Goal: Task Accomplishment & Management: Manage account settings

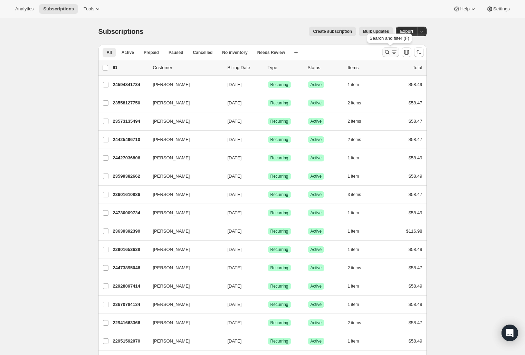
click at [391, 51] on icon "Search and filter results" at bounding box center [394, 52] width 7 height 7
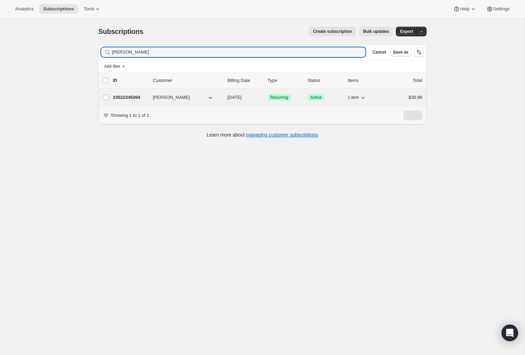
type input "[PERSON_NAME]"
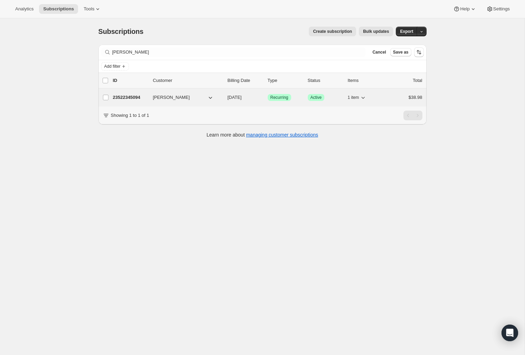
click at [183, 100] on div "23522345094 [PERSON_NAME] [DATE] Success Recurring Success Active 1 item $38.98" at bounding box center [267, 98] width 309 height 10
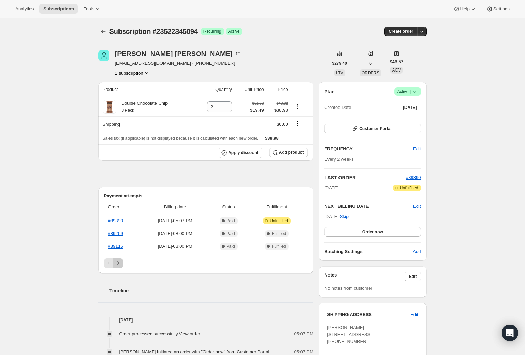
click at [117, 260] on icon "Next" at bounding box center [118, 262] width 7 height 7
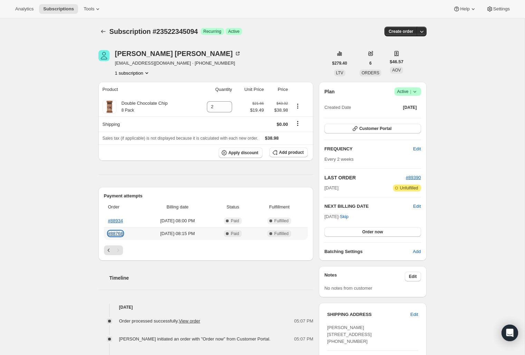
click at [123, 233] on link "#88768" at bounding box center [115, 233] width 15 height 5
click at [115, 220] on link "#88934" at bounding box center [115, 220] width 15 height 5
click at [105, 250] on button "Previous" at bounding box center [109, 250] width 10 height 10
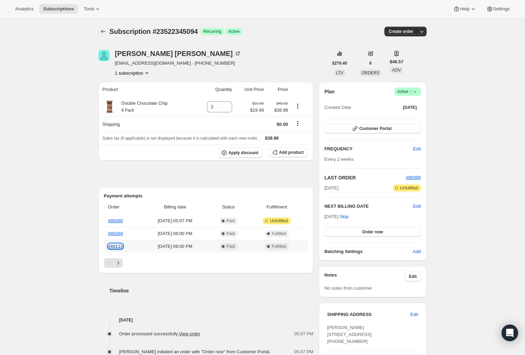
click at [118, 246] on link "#89115" at bounding box center [115, 245] width 15 height 5
click at [117, 231] on link "#89269" at bounding box center [115, 233] width 15 height 5
click at [119, 218] on link "#89390" at bounding box center [115, 220] width 15 height 5
click at [491, 12] on icon at bounding box center [489, 9] width 7 height 7
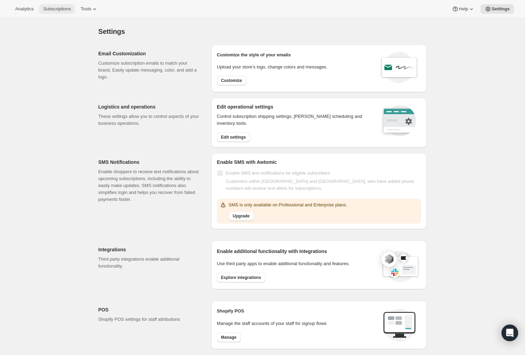
click at [48, 8] on span "Subscriptions" at bounding box center [57, 9] width 28 height 6
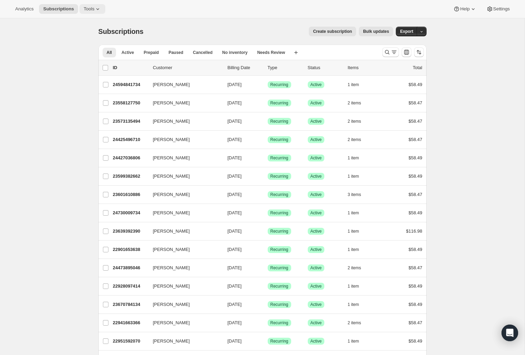
click at [98, 8] on icon at bounding box center [97, 9] width 7 height 7
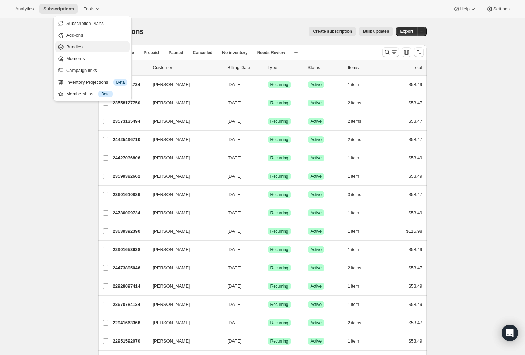
click at [91, 49] on span "Bundles" at bounding box center [96, 47] width 61 height 7
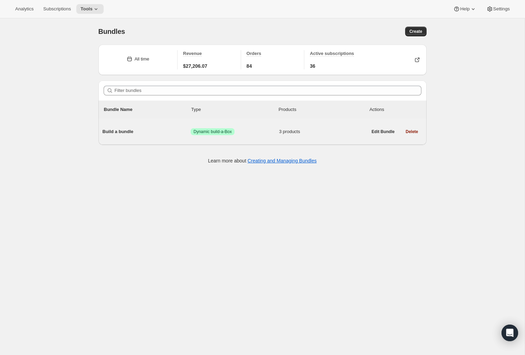
click at [132, 130] on span "Build a bundle" at bounding box center [147, 131] width 88 height 7
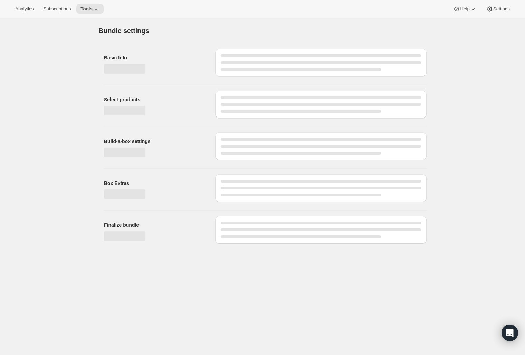
type input "Build a bundle"
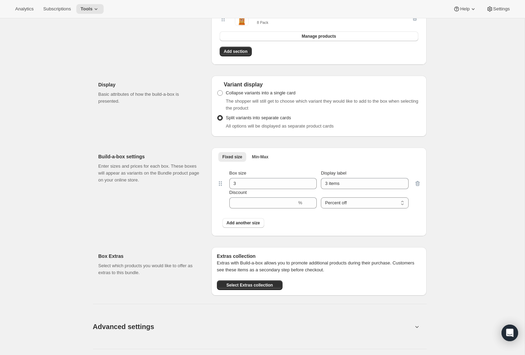
scroll to position [240, 0]
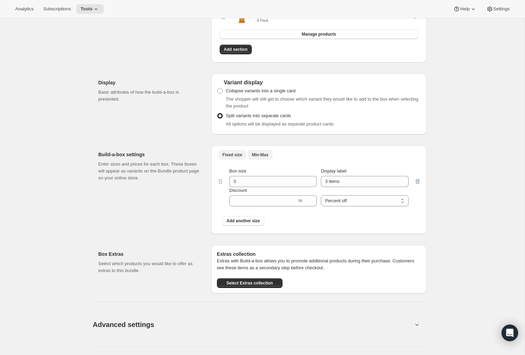
click at [252, 153] on span "Min-Max" at bounding box center [260, 155] width 17 height 6
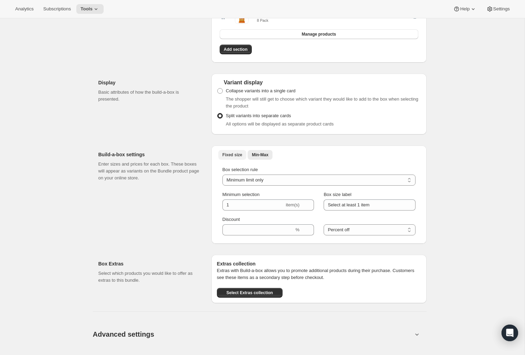
click at [233, 158] on button "Fixed size" at bounding box center [232, 155] width 28 height 10
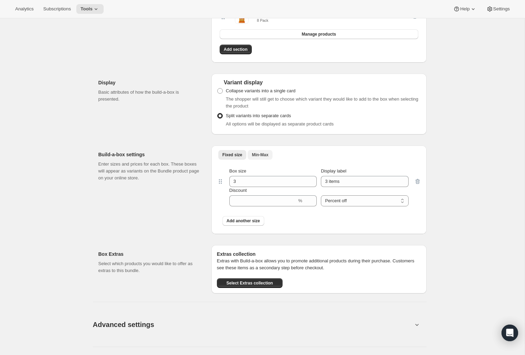
click at [259, 157] on span "Min-Max" at bounding box center [260, 155] width 17 height 6
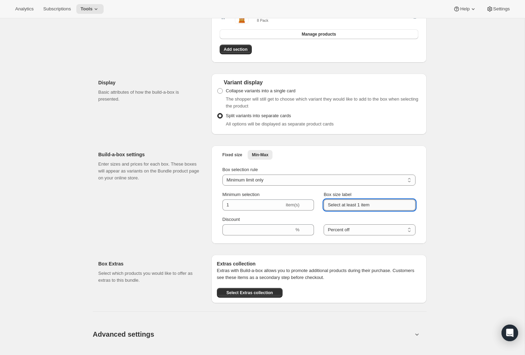
click at [347, 208] on input "Select at least 1 item" at bounding box center [369, 204] width 91 height 11
click at [393, 207] on input "Select at least 1 item" at bounding box center [369, 204] width 91 height 11
click at [259, 181] on select "Minimum limit only Maximum limit only Minimum and Maximum limits" at bounding box center [318, 179] width 193 height 11
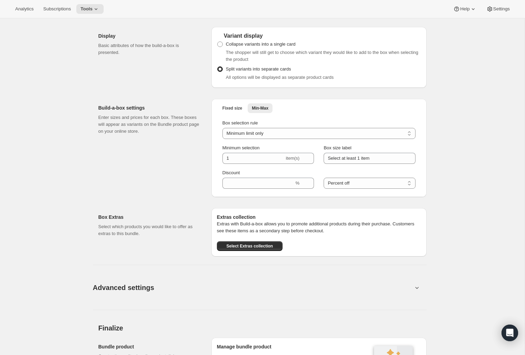
scroll to position [289, 0]
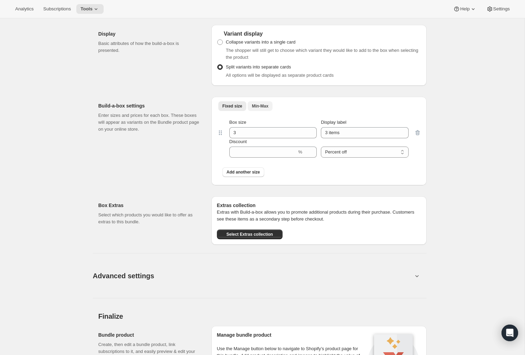
click at [264, 109] on span "Min-Max" at bounding box center [260, 106] width 17 height 6
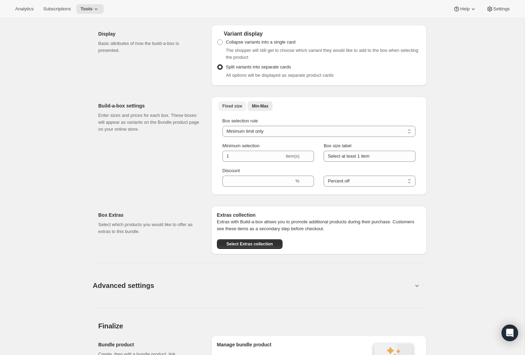
click at [240, 109] on span "Fixed size" at bounding box center [232, 106] width 20 height 6
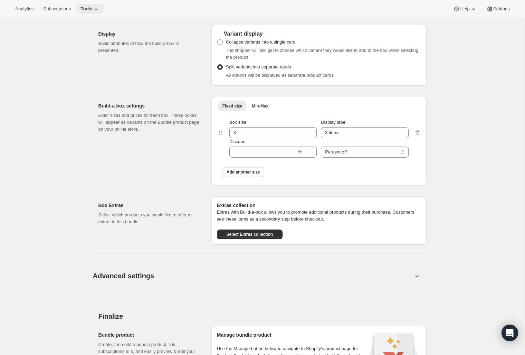
click at [93, 10] on span "Tools" at bounding box center [86, 9] width 12 height 6
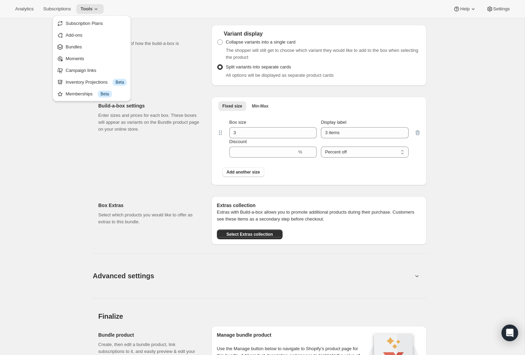
click at [476, 108] on div "Edit Bundle. This page is ready Edit Bundle Analytics Open Build-a-box More act…" at bounding box center [262, 109] width 524 height 759
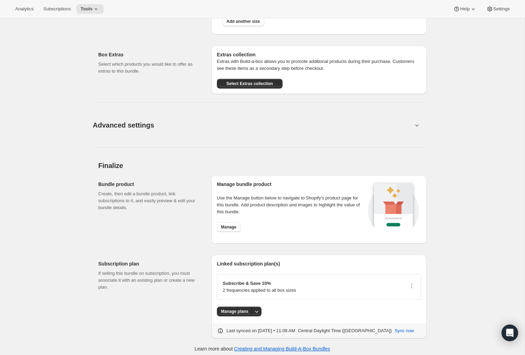
scroll to position [444, 0]
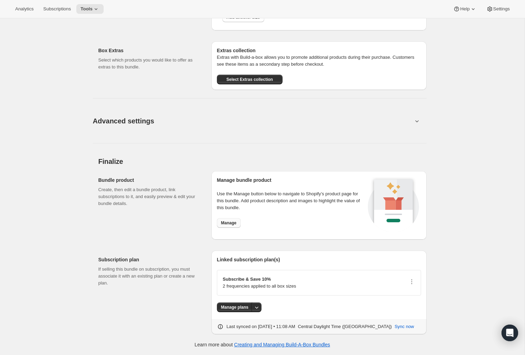
click at [226, 222] on span "Manage" at bounding box center [229, 223] width 16 height 6
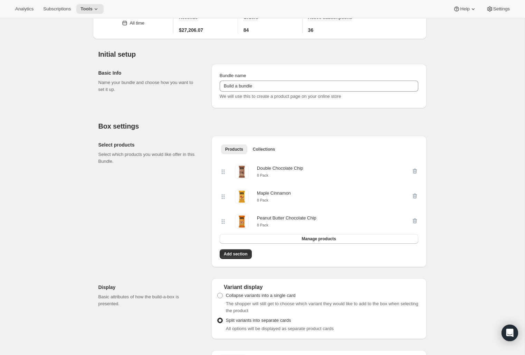
scroll to position [0, 0]
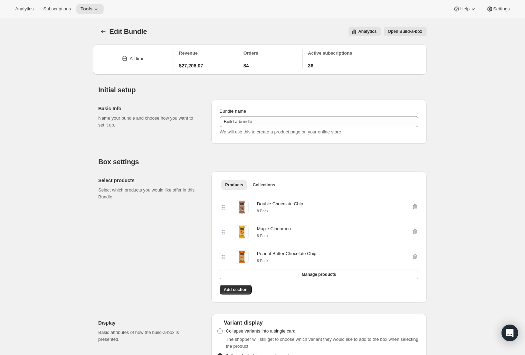
click at [397, 34] on button "Open Build-a-box" at bounding box center [405, 32] width 43 height 10
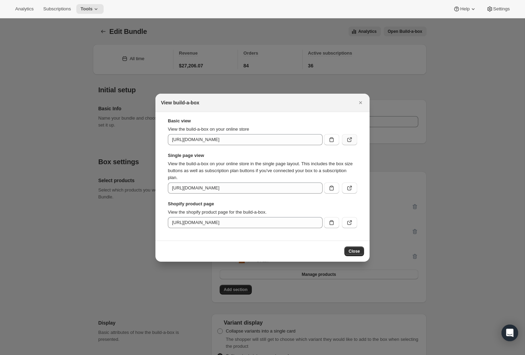
click at [351, 143] on button ":rqa:" at bounding box center [349, 139] width 15 height 11
click at [360, 106] on button "Close" at bounding box center [361, 103] width 10 height 10
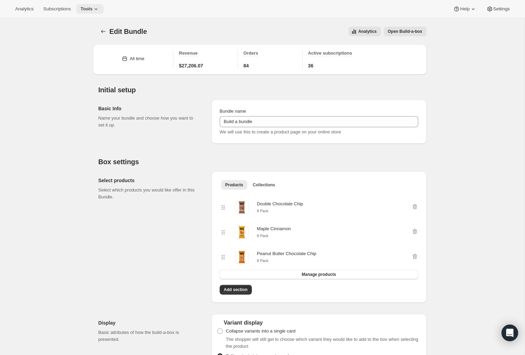
click at [93, 6] on span "Tools" at bounding box center [86, 9] width 12 height 6
click at [97, 26] on span "Subscription Plans" at bounding box center [96, 23] width 61 height 7
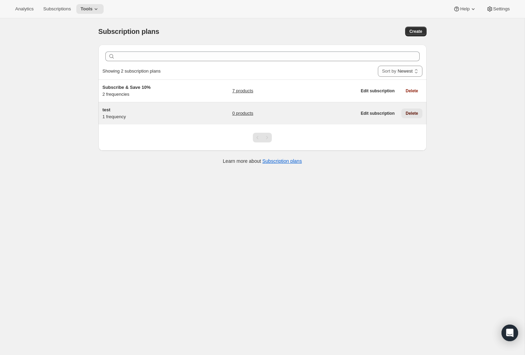
click at [405, 110] on span "Delete" at bounding box center [411, 113] width 12 height 6
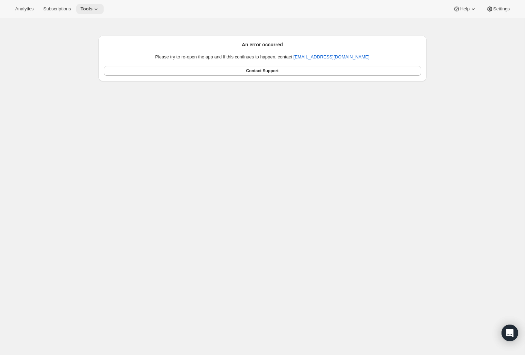
click at [93, 12] on button "Tools" at bounding box center [89, 9] width 27 height 10
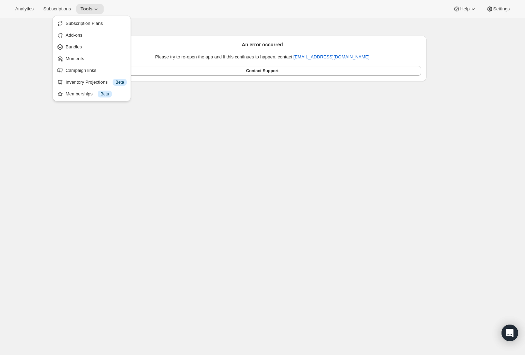
click at [93, 23] on span "Subscription Plans" at bounding box center [84, 23] width 37 height 5
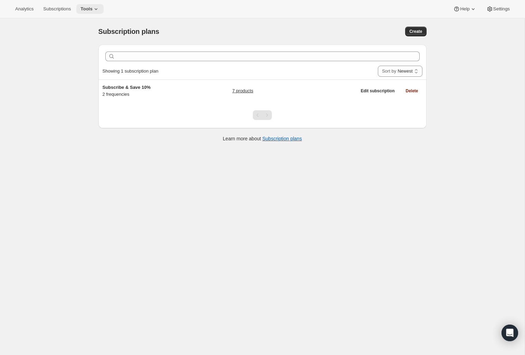
click at [96, 7] on icon at bounding box center [96, 9] width 7 height 7
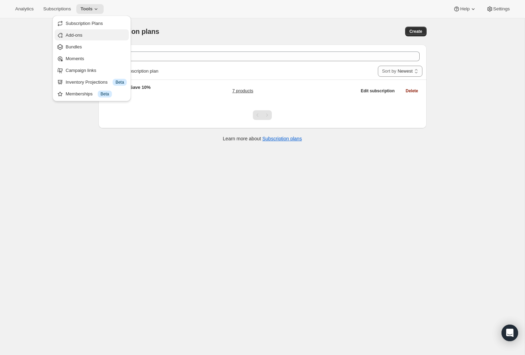
click at [94, 36] on span "Add-ons" at bounding box center [96, 35] width 61 height 7
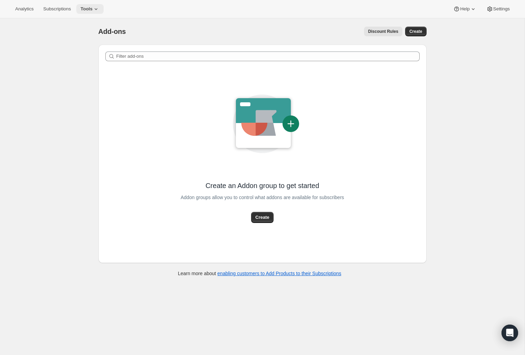
click at [99, 11] on icon at bounding box center [96, 9] width 7 height 7
click at [96, 51] on button "Bundles" at bounding box center [92, 46] width 74 height 11
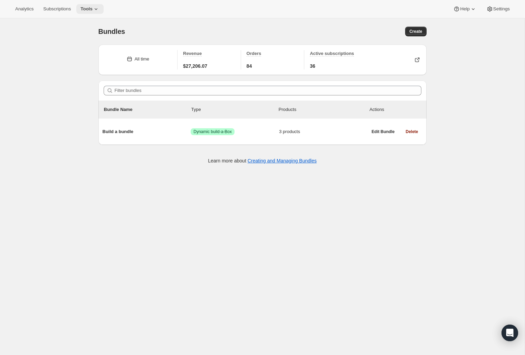
click at [93, 13] on button "Tools" at bounding box center [89, 9] width 27 height 10
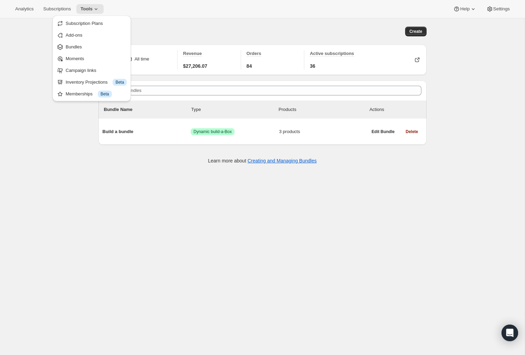
click at [90, 57] on span "Moments" at bounding box center [96, 58] width 61 height 7
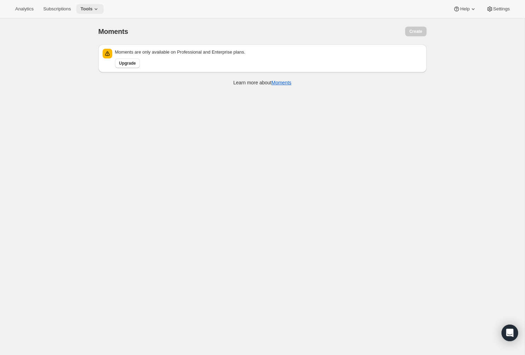
click at [99, 9] on icon at bounding box center [96, 9] width 7 height 7
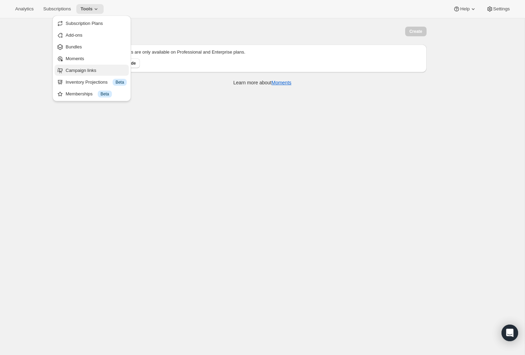
click at [99, 70] on span "Campaign links" at bounding box center [96, 70] width 61 height 7
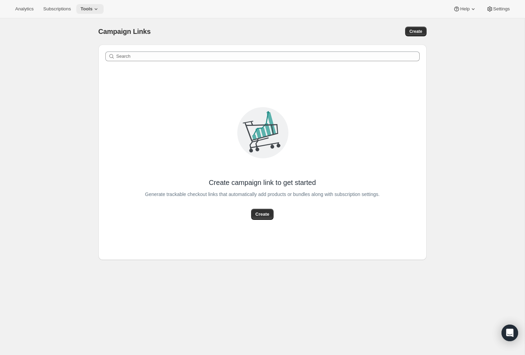
click at [99, 13] on button "Tools" at bounding box center [89, 9] width 27 height 10
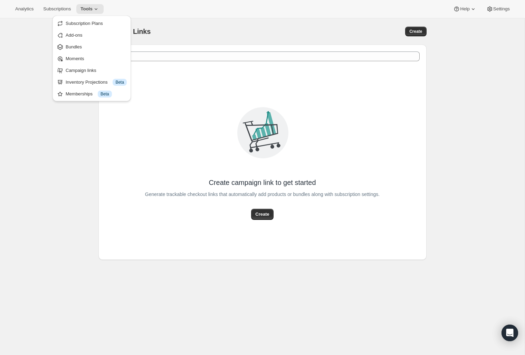
click at [48, 141] on div "Campaign Links. This page is ready Campaign Links Create Search Create campaign…" at bounding box center [262, 195] width 524 height 355
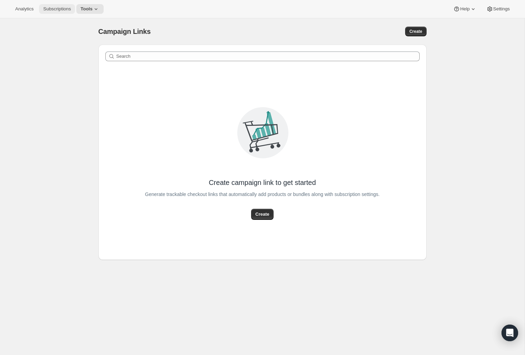
click at [55, 8] on span "Subscriptions" at bounding box center [57, 9] width 28 height 6
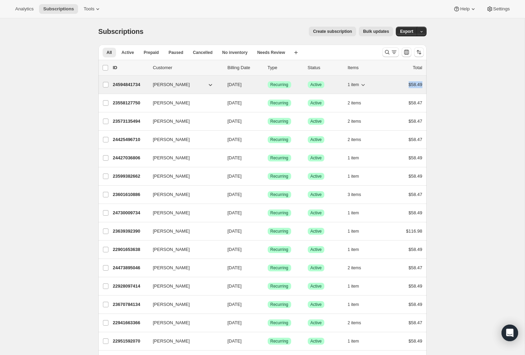
click at [391, 88] on div "24594841734 [PERSON_NAME] [DATE] Success Recurring Success Active 1 item $58.49" at bounding box center [267, 85] width 309 height 10
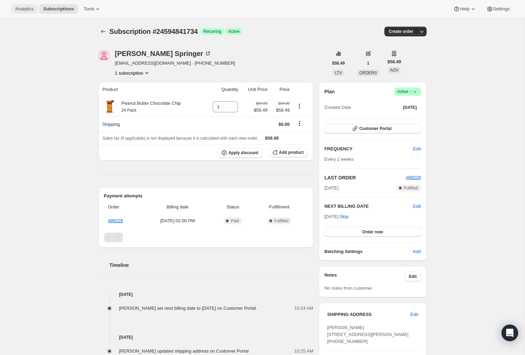
click at [32, 12] on button "Analytics" at bounding box center [24, 9] width 27 height 10
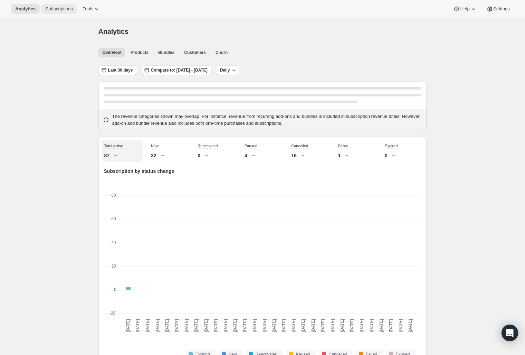
click at [73, 9] on span "Subscriptions" at bounding box center [59, 9] width 28 height 6
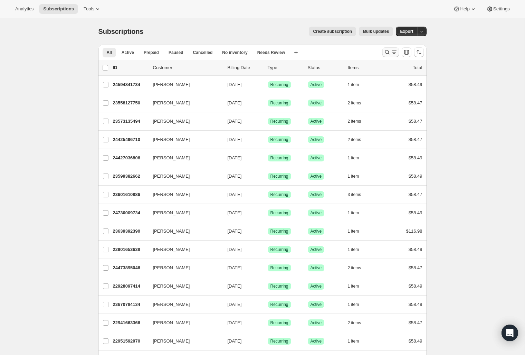
click at [386, 55] on icon "Search and filter results" at bounding box center [387, 52] width 7 height 7
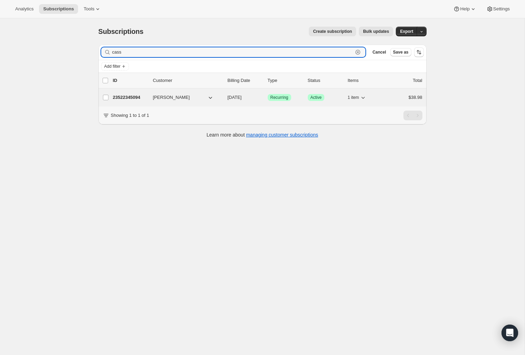
type input "cass"
click at [391, 97] on div "$38.98" at bounding box center [405, 97] width 35 height 7
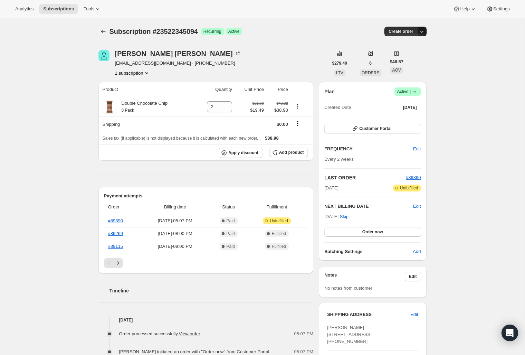
click at [423, 32] on icon "button" at bounding box center [421, 31] width 7 height 7
drag, startPoint x: 459, startPoint y: 114, endPoint x: 451, endPoint y: 117, distance: 8.4
click at [459, 115] on div "Subscription #23522345094. This page is ready Subscription #23522345094 Success…" at bounding box center [262, 293] width 524 height 550
click at [394, 128] on button "Customer Portal" at bounding box center [372, 129] width 96 height 10
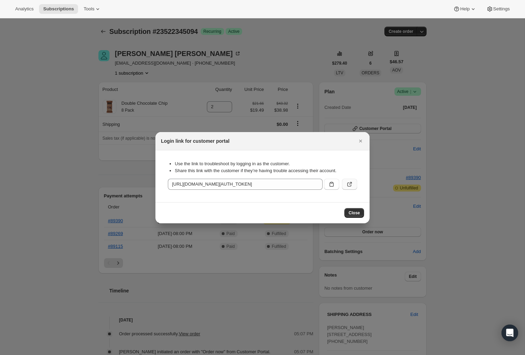
click at [350, 183] on icon ":r1oj:" at bounding box center [349, 184] width 7 height 7
click at [359, 211] on span "Close" at bounding box center [353, 213] width 11 height 6
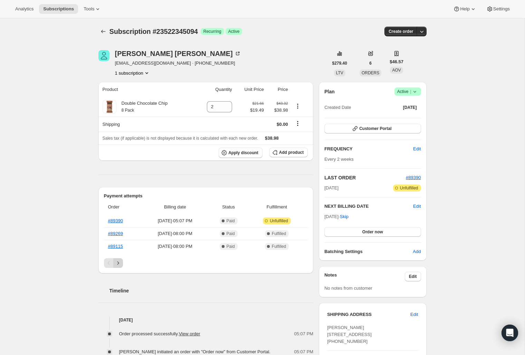
click at [120, 265] on icon "Next" at bounding box center [118, 262] width 7 height 7
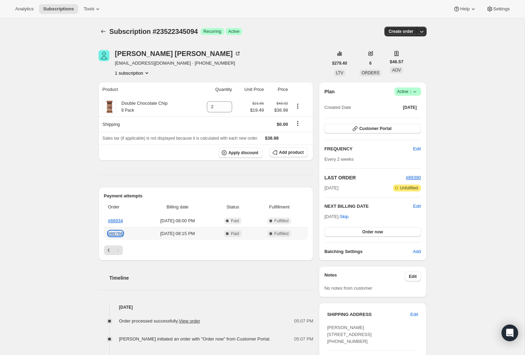
click at [119, 234] on link "#88768" at bounding box center [115, 233] width 15 height 5
click at [115, 220] on link "#88934" at bounding box center [115, 220] width 15 height 5
click at [423, 30] on icon "button" at bounding box center [421, 31] width 7 height 7
click at [452, 66] on div "Subscription #23522345094. This page is ready Subscription #23522345094 Success…" at bounding box center [262, 286] width 524 height 537
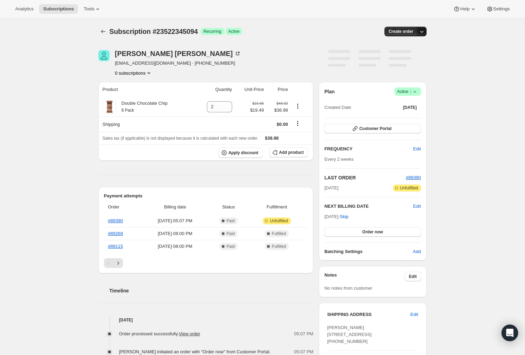
click at [420, 31] on icon "button" at bounding box center [421, 31] width 7 height 7
click at [459, 55] on div "Subscription #23522345094. This page is ready Subscription #23522345094 Success…" at bounding box center [262, 293] width 524 height 550
click at [90, 10] on span "Tools" at bounding box center [89, 9] width 11 height 6
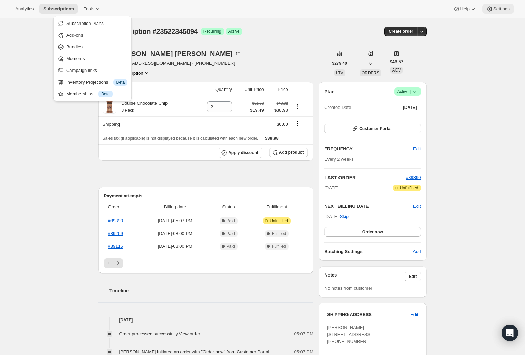
click at [501, 11] on span "Settings" at bounding box center [501, 9] width 17 height 6
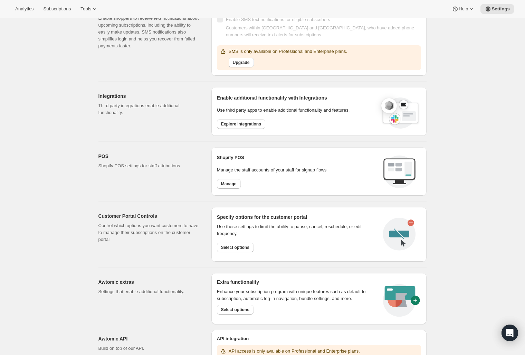
scroll to position [156, 0]
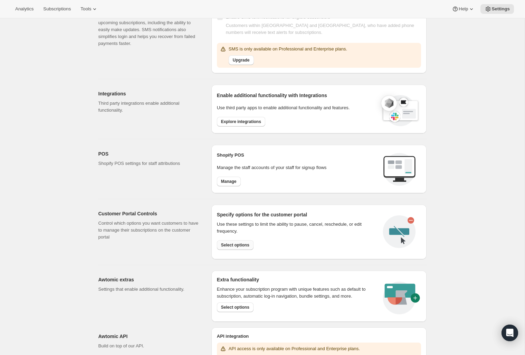
click at [228, 242] on span "Select options" at bounding box center [235, 245] width 28 height 6
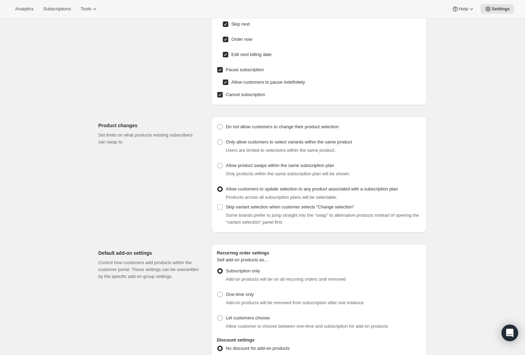
scroll to position [75, 0]
